Goal: Find specific page/section: Find specific page/section

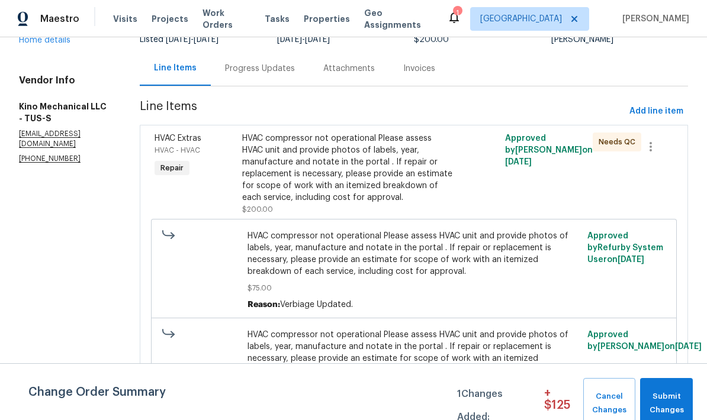
scroll to position [102, 0]
click at [672, 395] on span "Submit Changes" at bounding box center [666, 403] width 41 height 27
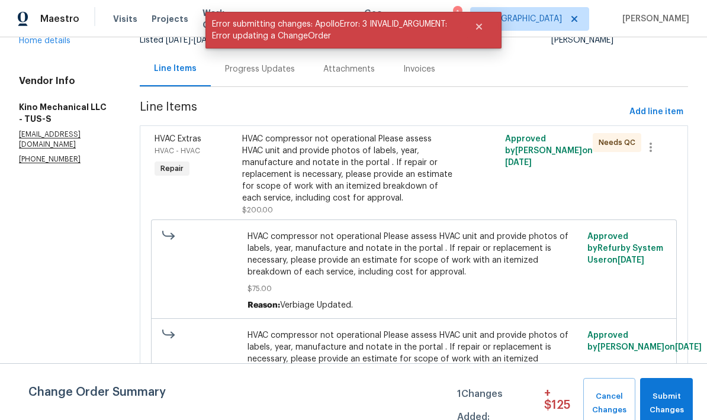
click at [413, 229] on div "HVAC compressor not operational Please assess HVAC unit and provide photos of l…" at bounding box center [414, 271] width 340 height 88
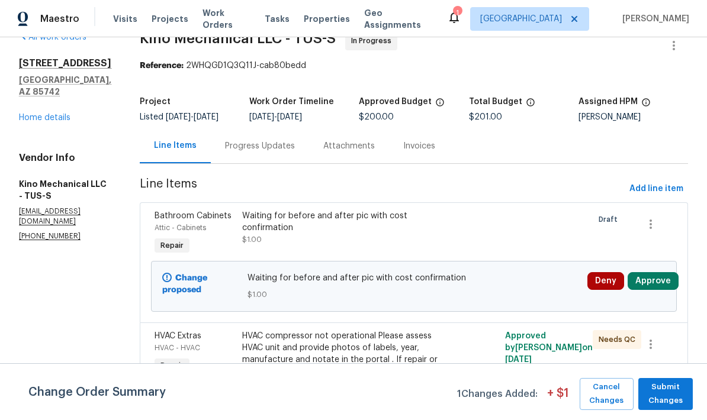
scroll to position [20, 0]
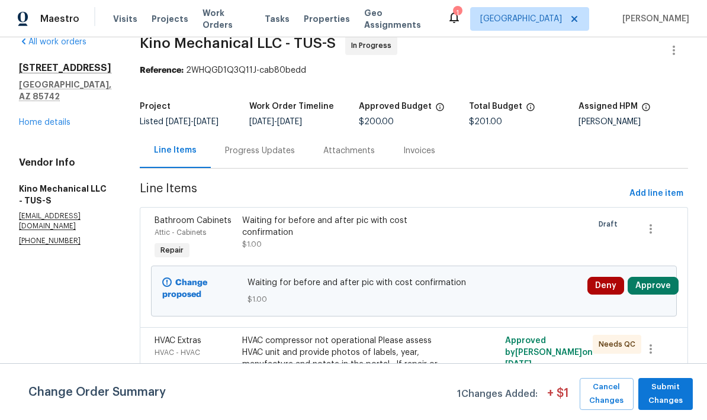
click at [54, 121] on link "Home details" at bounding box center [45, 122] width 52 height 8
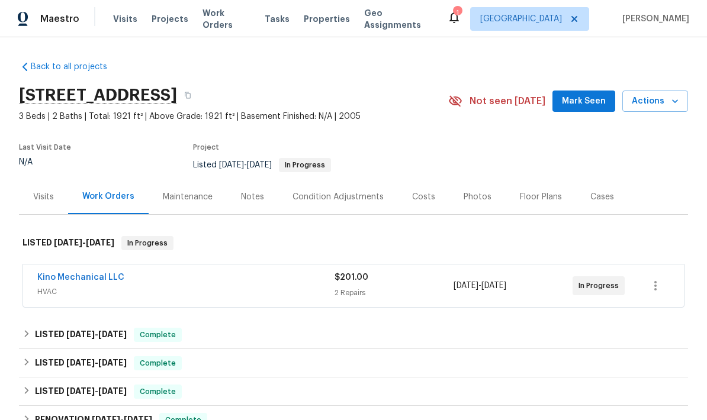
click at [295, 275] on div "Kino Mechanical LLC" at bounding box center [185, 279] width 297 height 14
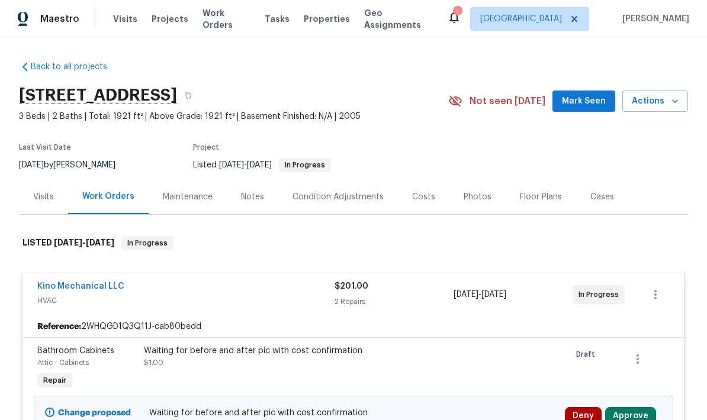
click at [248, 202] on div "Notes" at bounding box center [252, 197] width 23 height 12
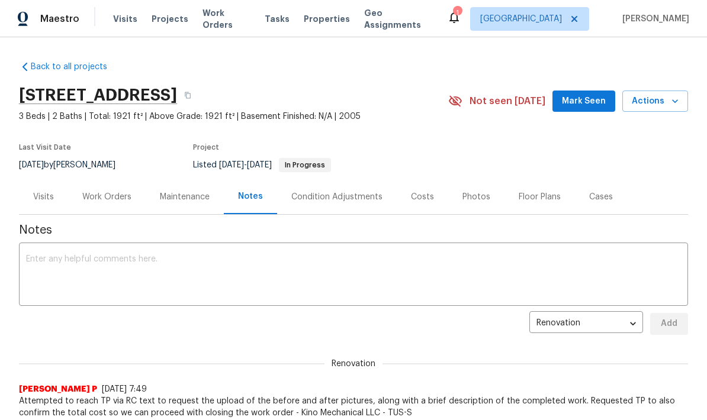
click at [117, 202] on div "Work Orders" at bounding box center [106, 197] width 49 height 12
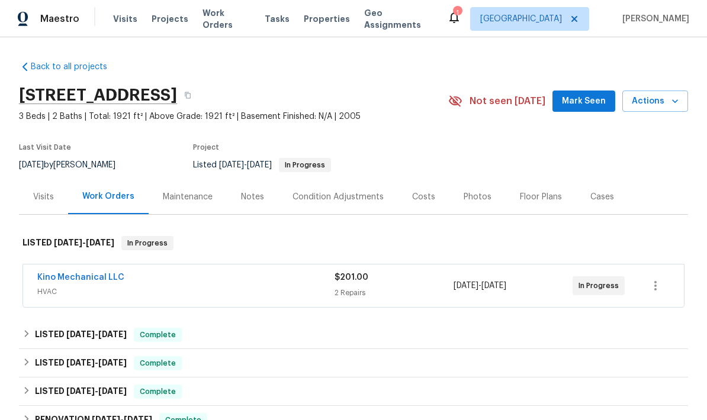
click at [282, 292] on span "HVAC" at bounding box center [185, 292] width 297 height 12
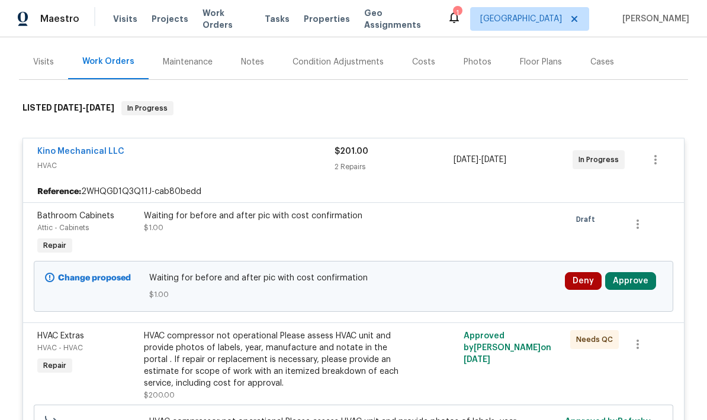
scroll to position [136, 0]
